Goal: Check status: Check status

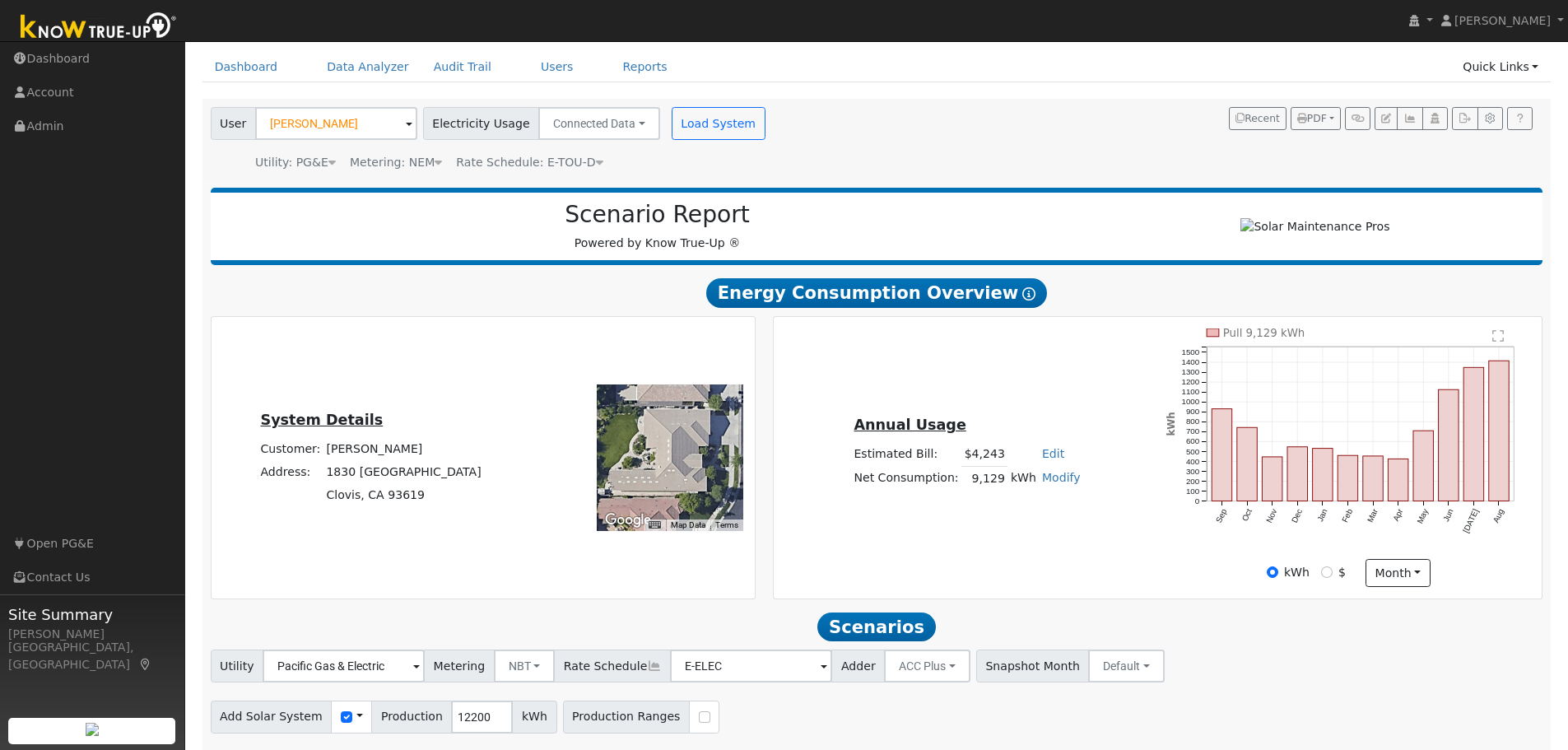
scroll to position [60, 0]
click at [335, 131] on input "[PERSON_NAME]" at bounding box center [336, 123] width 163 height 33
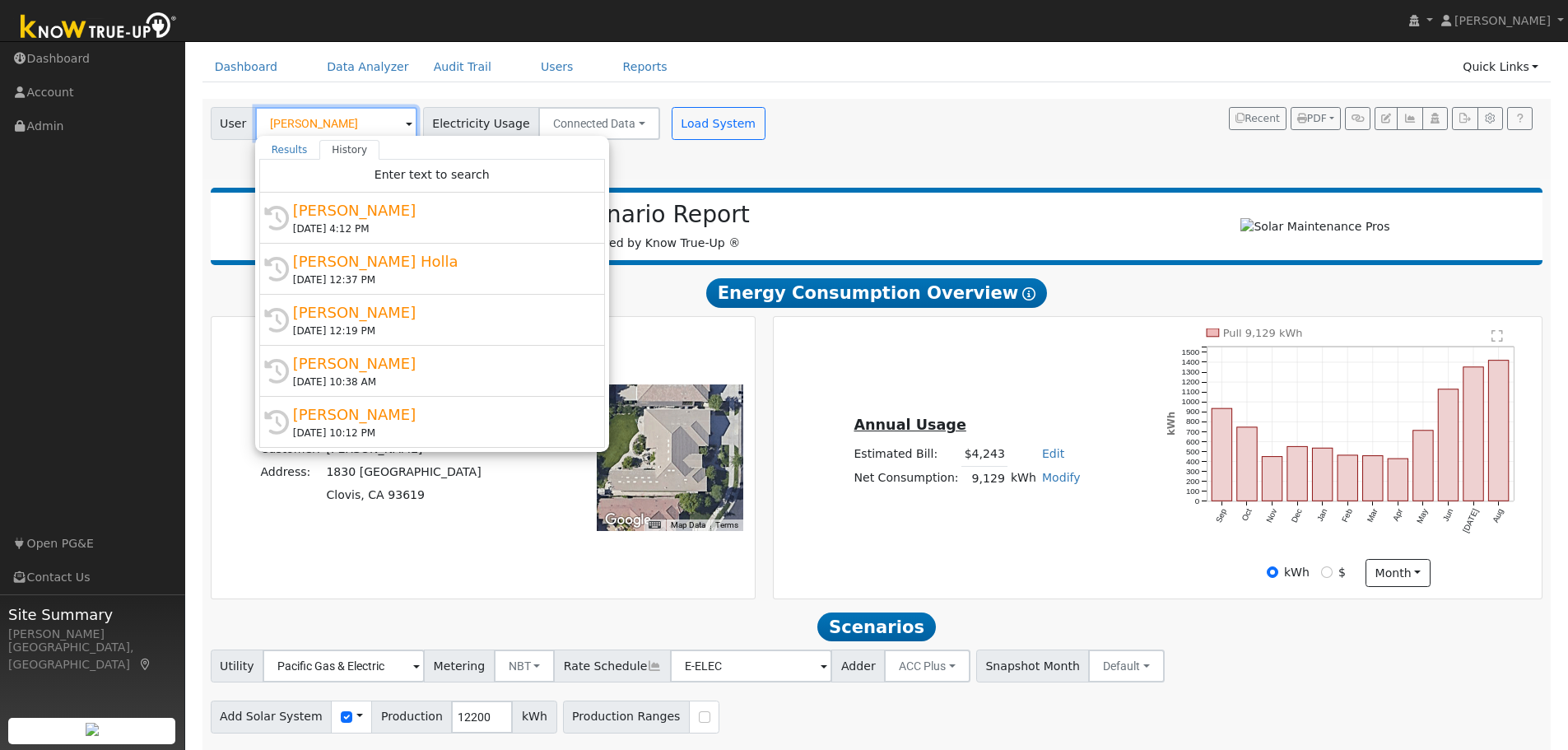
paste input "[PERSON_NAME]"
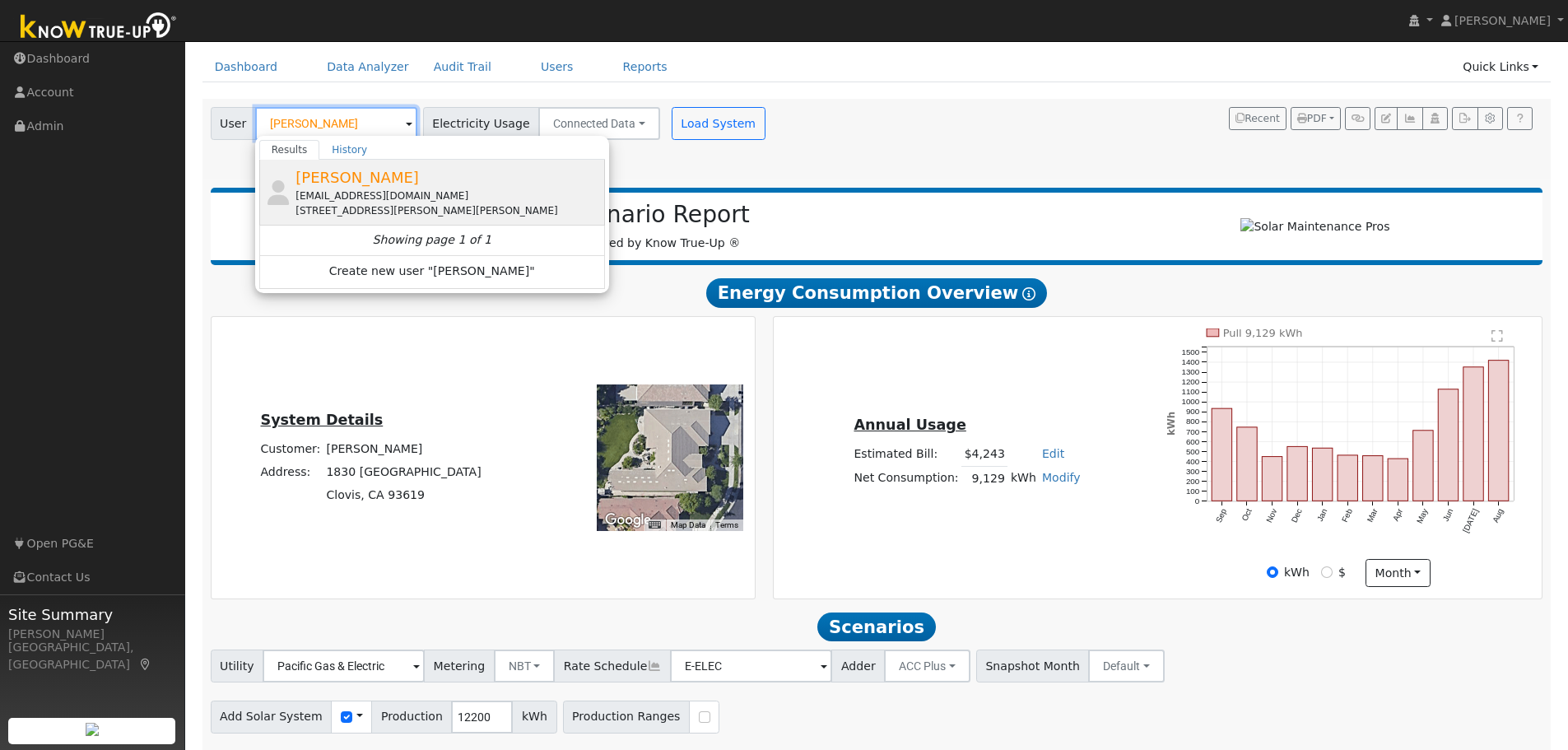
type input "[PERSON_NAME]"
click at [394, 179] on span "[PERSON_NAME]" at bounding box center [357, 178] width 124 height 17
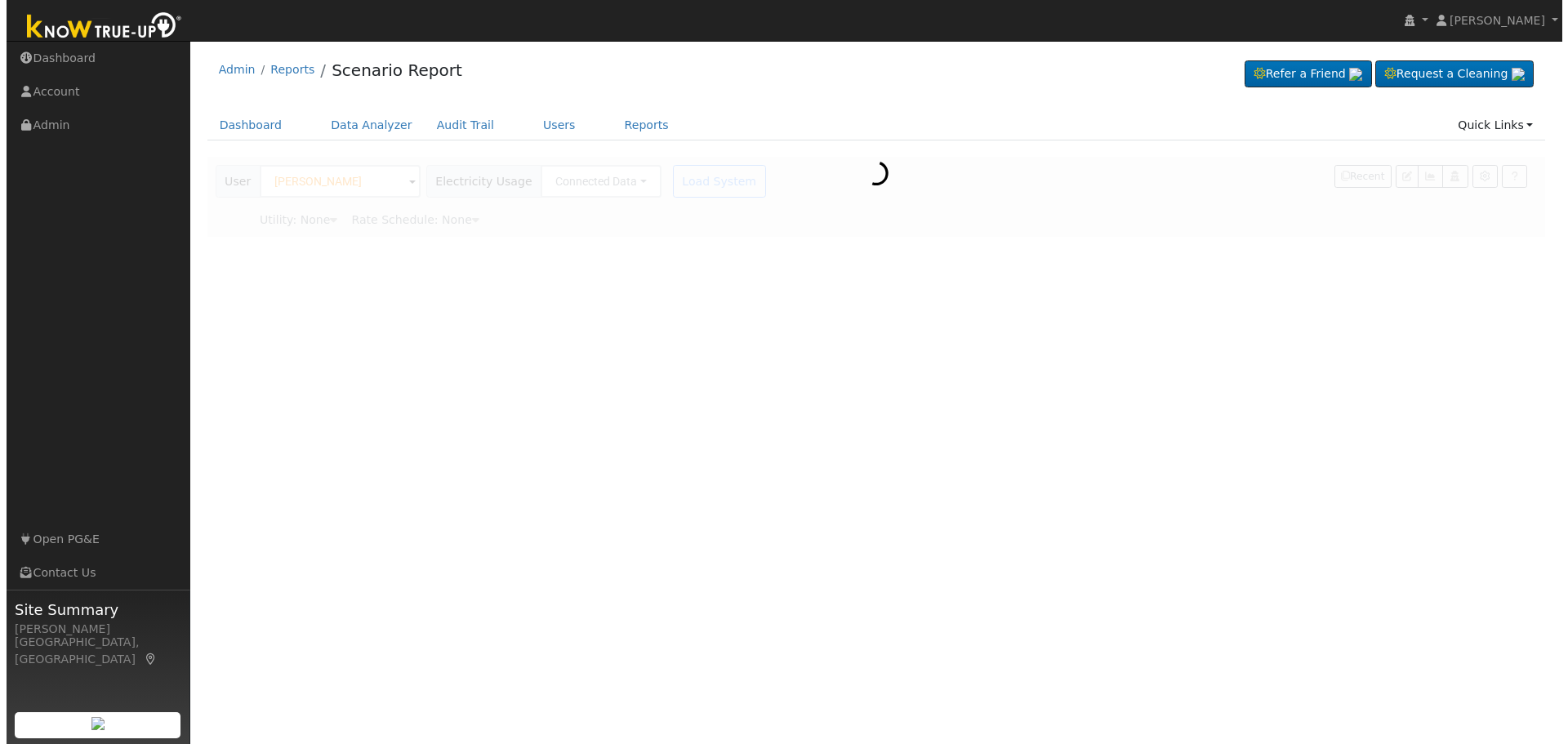
scroll to position [0, 0]
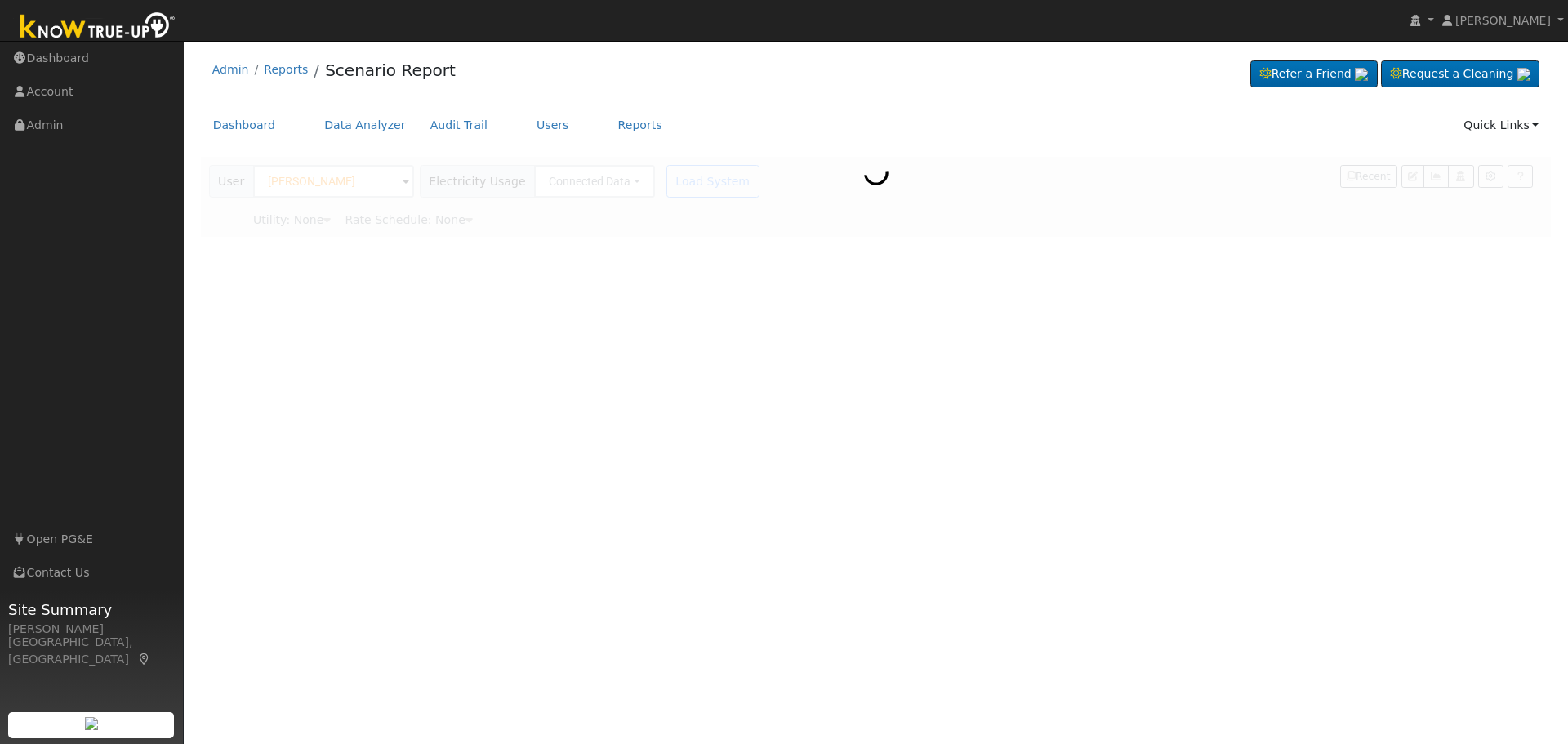
type input "Southern [US_STATE] Edison"
